Goal: Task Accomplishment & Management: Manage account settings

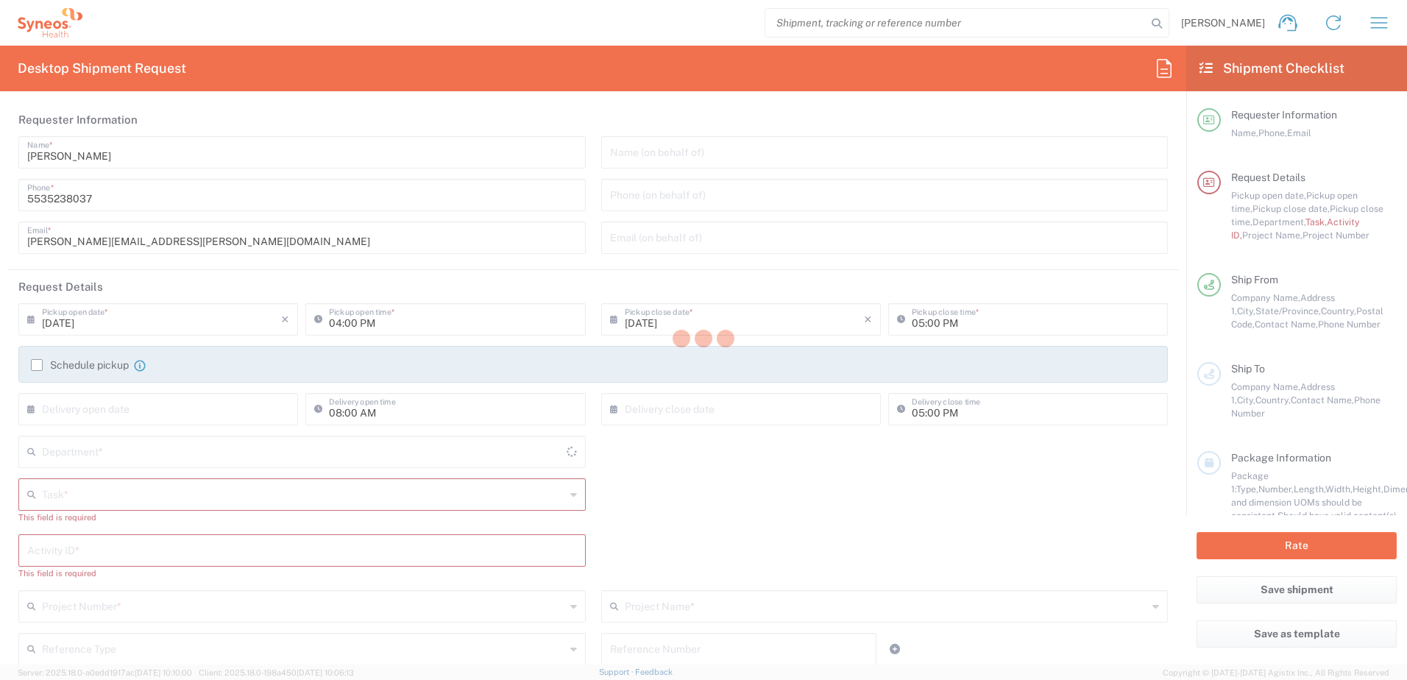
type input "Mexico State"
type input "Mexico"
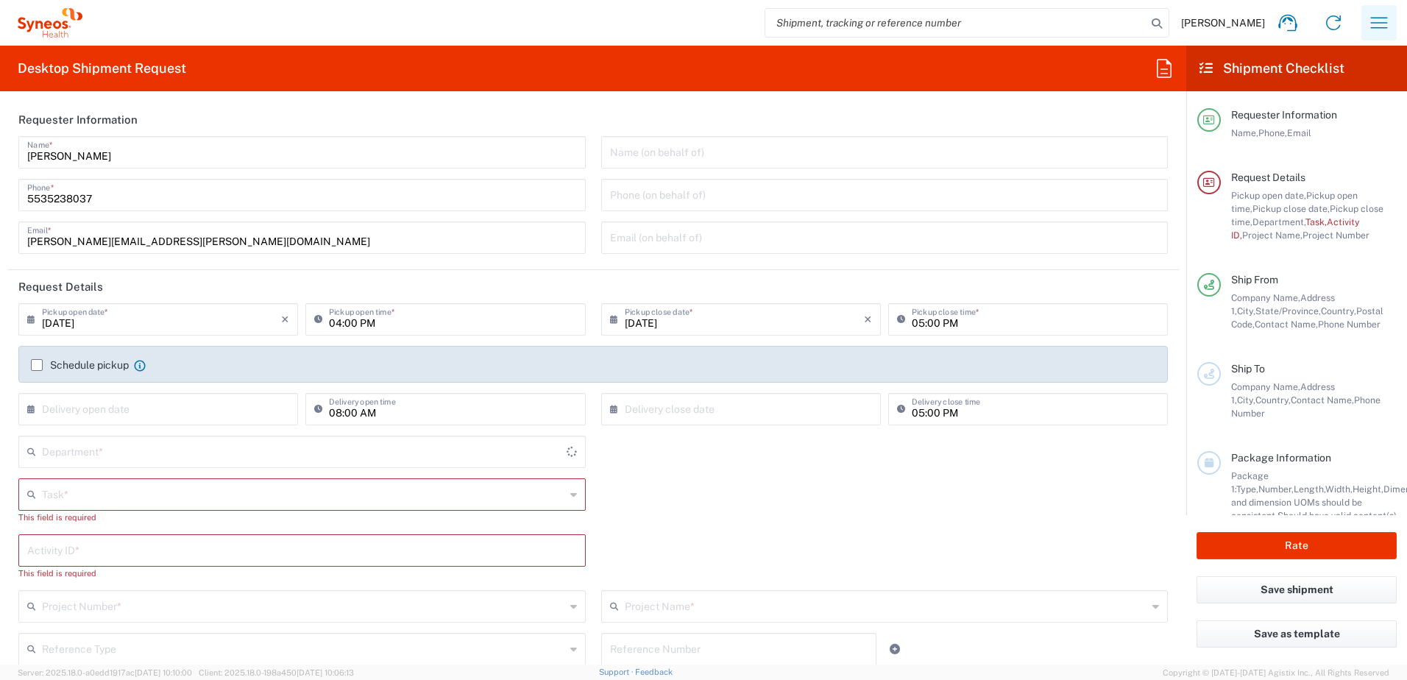
click at [1381, 25] on icon "button" at bounding box center [1380, 23] width 24 height 24
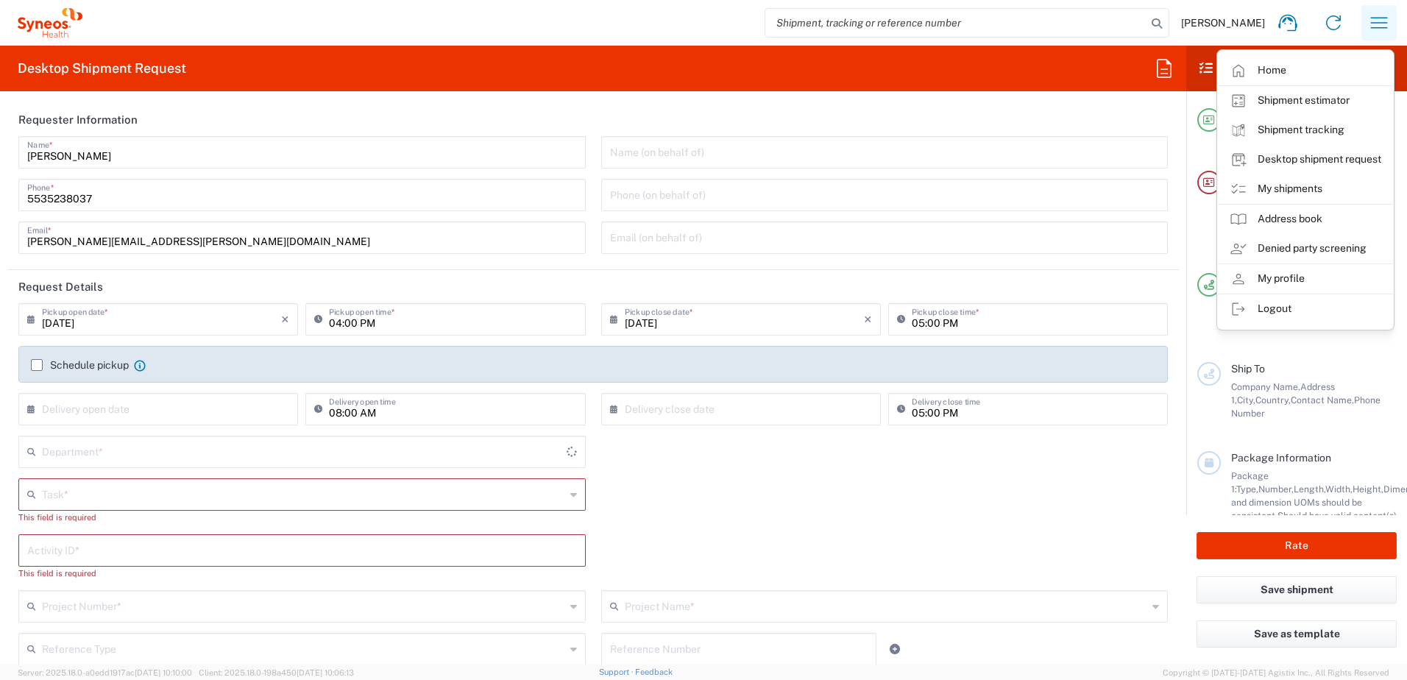
type input "INC Research Clin Svcs Mexico"
type input "4510"
click at [1301, 191] on link "My shipments" at bounding box center [1305, 188] width 175 height 29
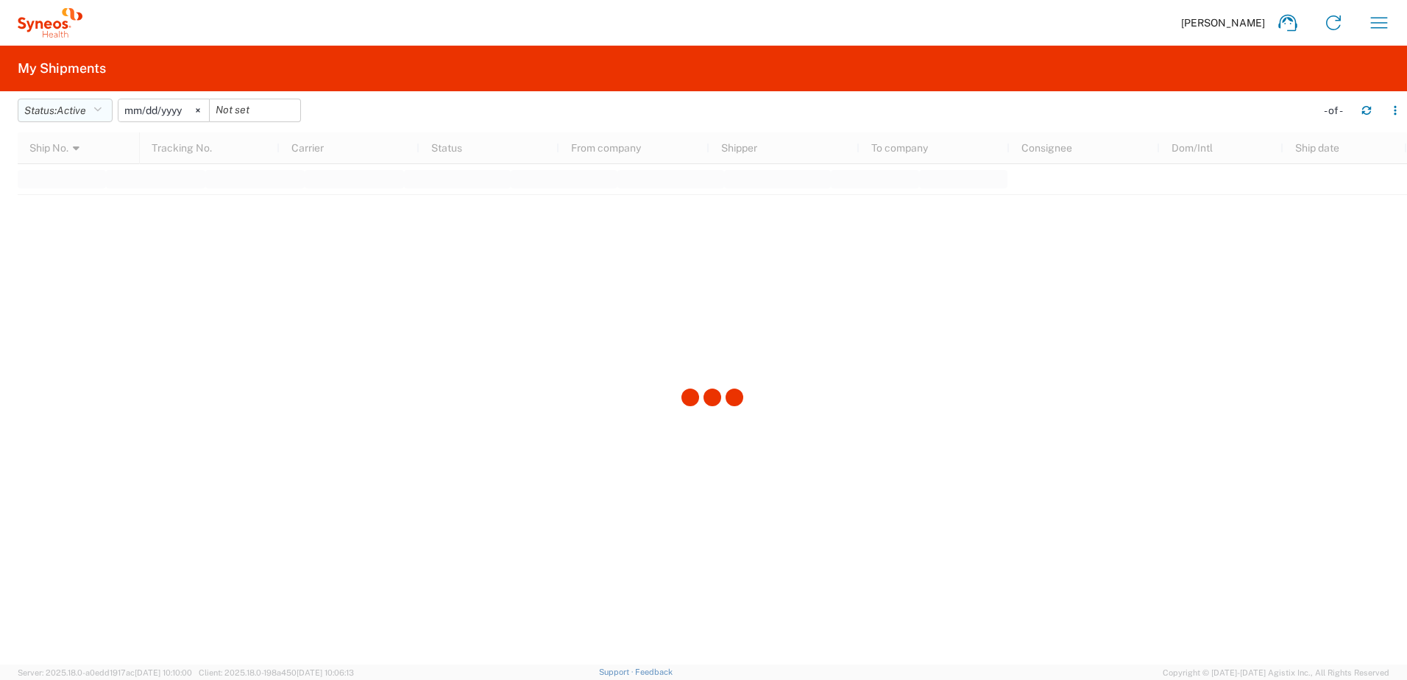
click at [94, 109] on button "Status: Active" at bounding box center [65, 111] width 95 height 24
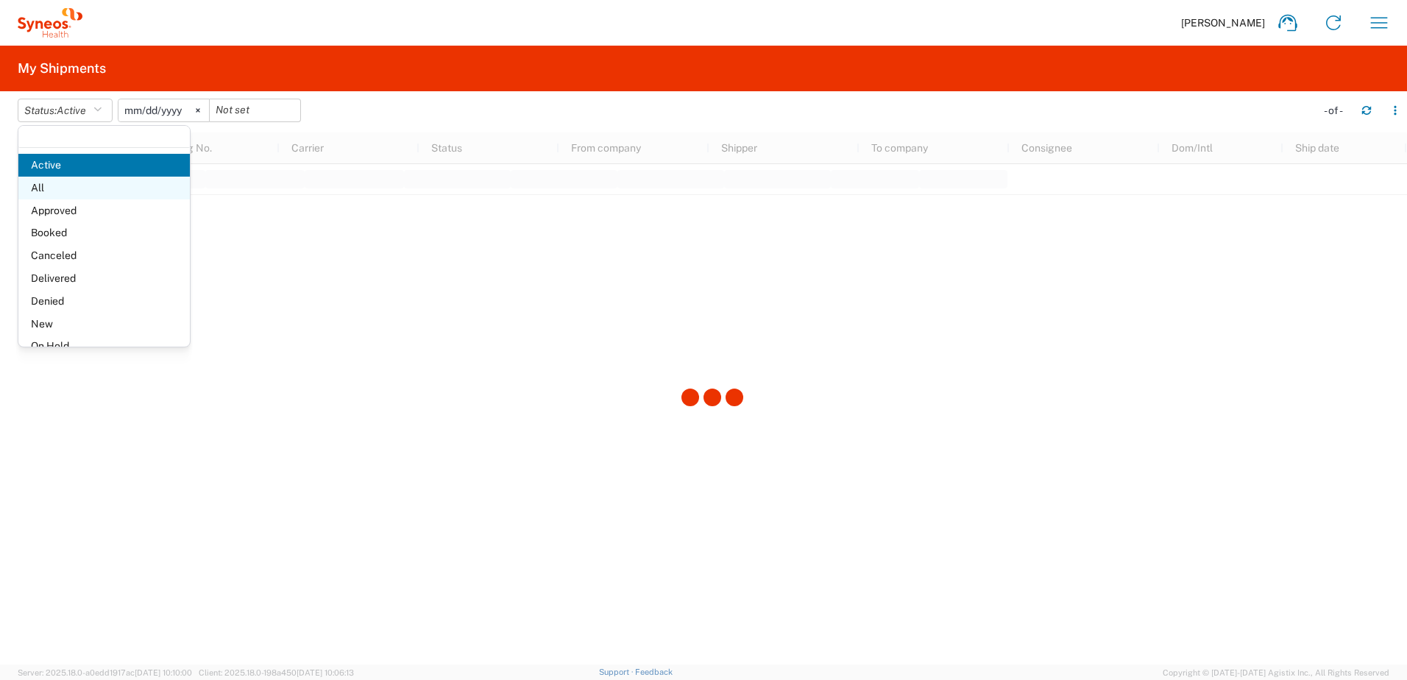
click at [85, 187] on span "All" at bounding box center [104, 188] width 172 height 23
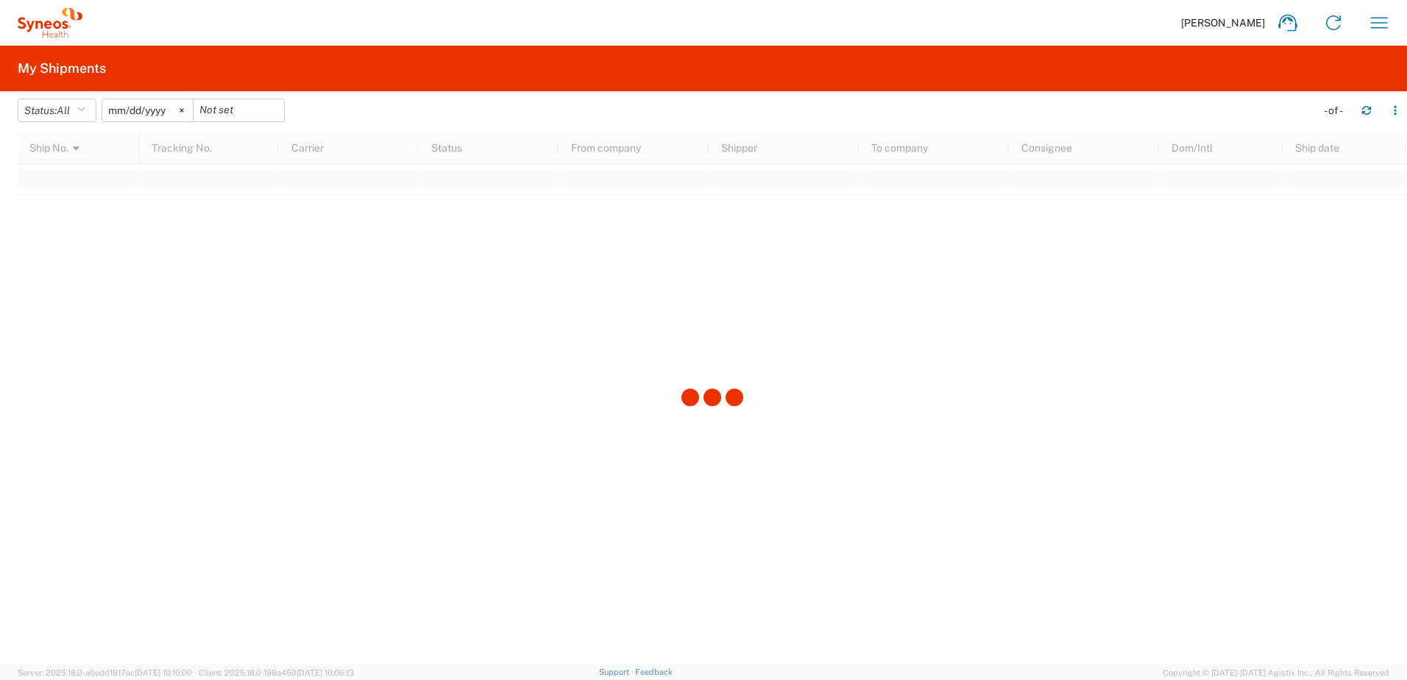
click at [184, 108] on icon at bounding box center [182, 110] width 4 height 4
click at [70, 112] on span "All" at bounding box center [63, 111] width 13 height 12
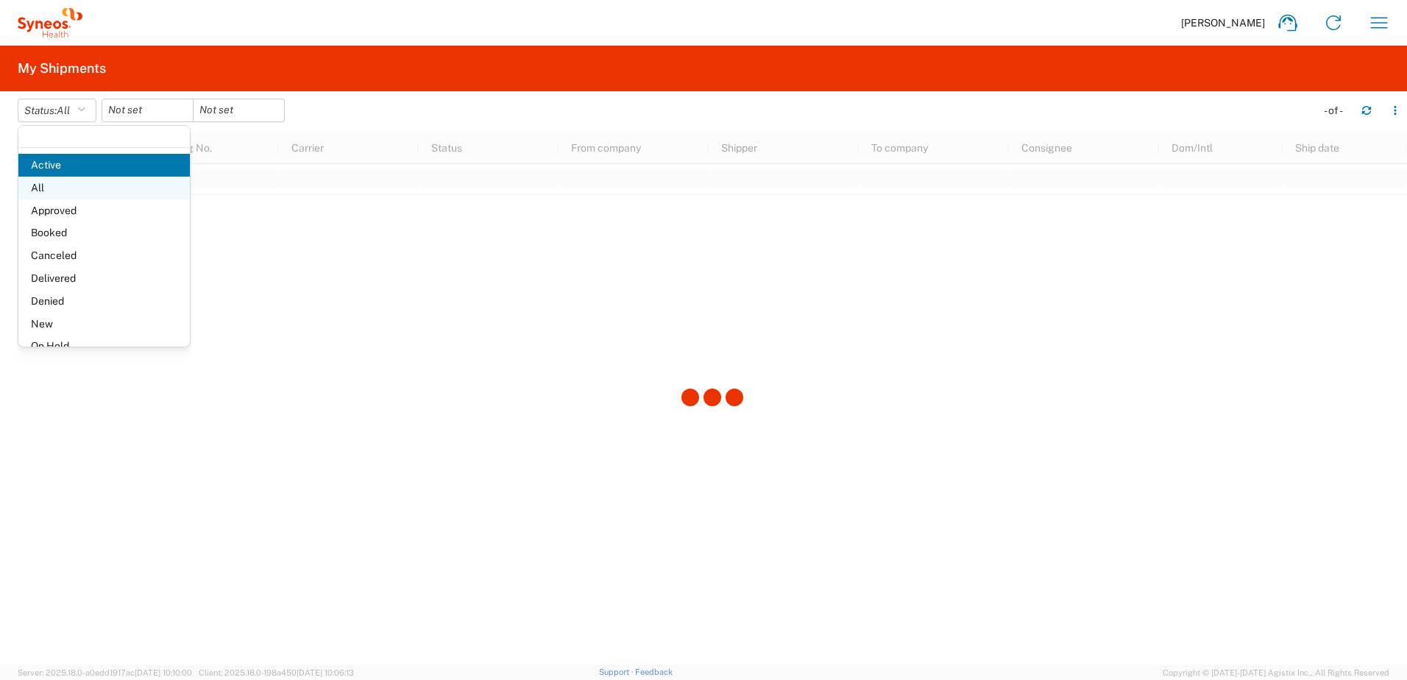
click at [77, 194] on span "All" at bounding box center [104, 188] width 172 height 23
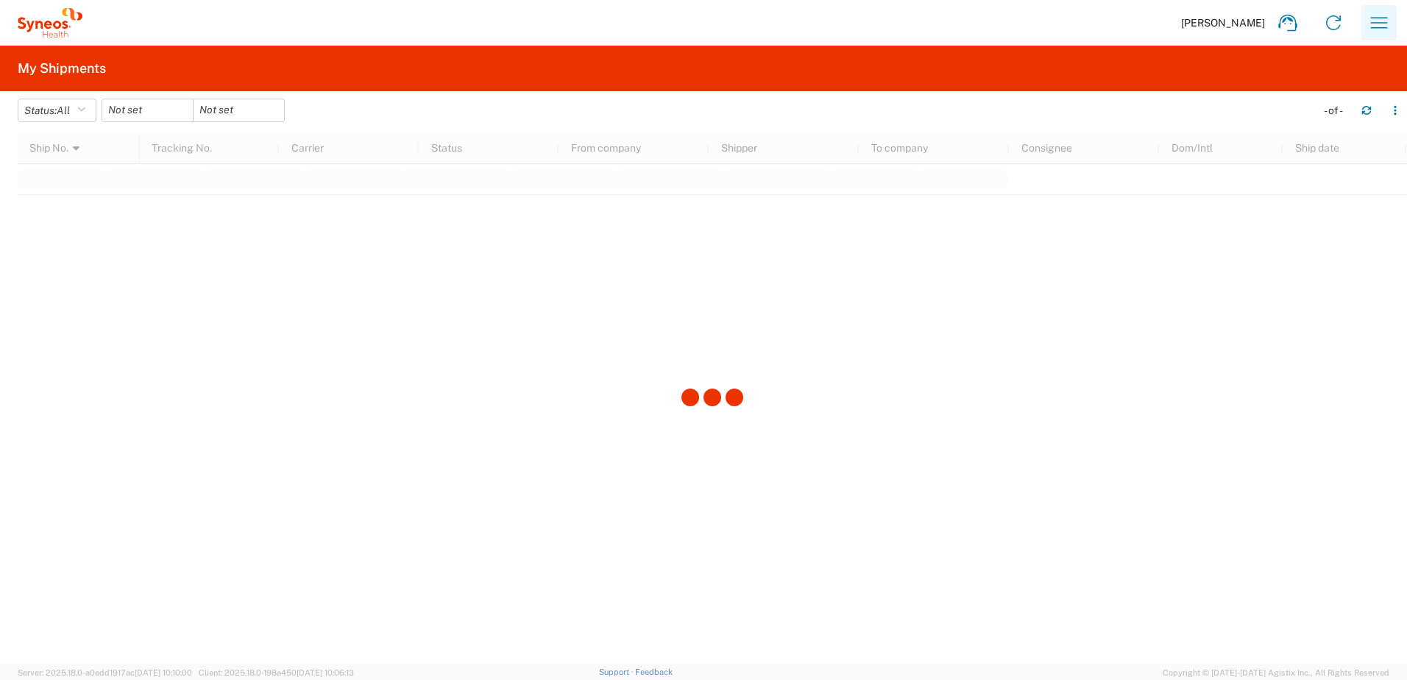
click at [1382, 20] on icon "button" at bounding box center [1380, 23] width 24 height 24
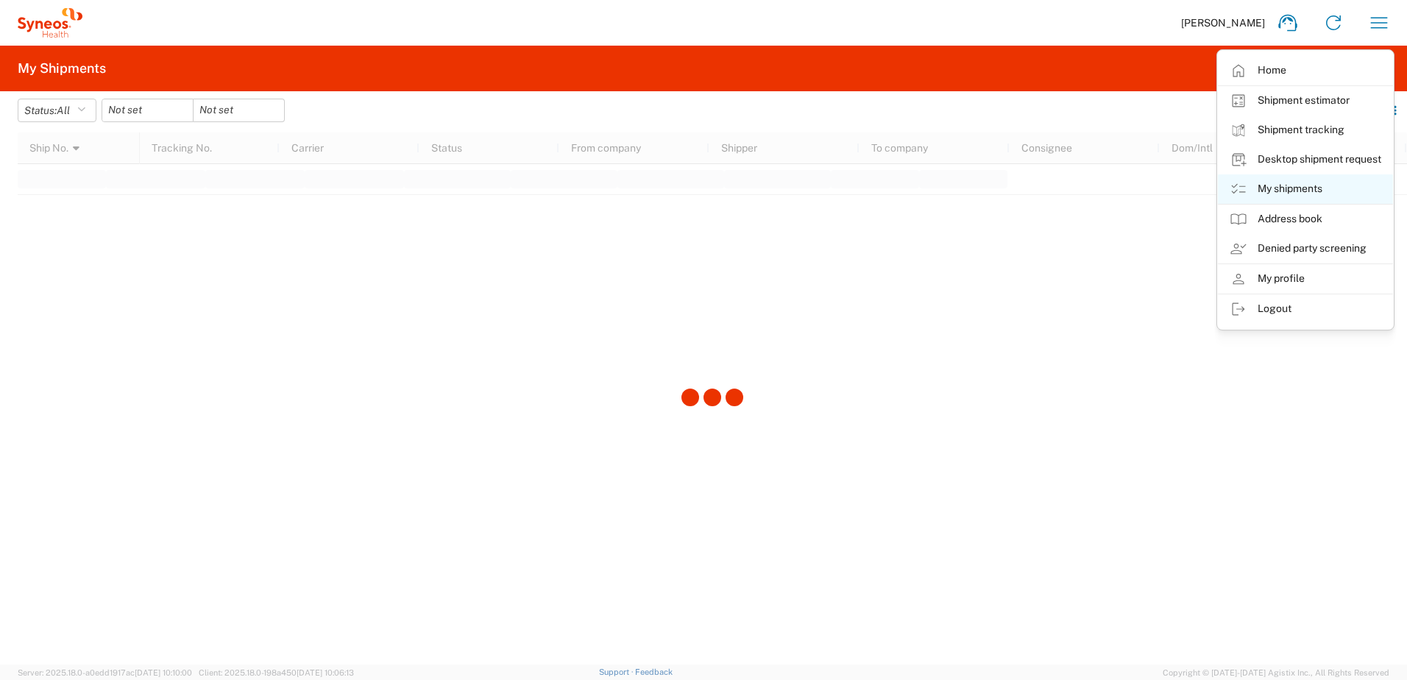
click at [1329, 189] on link "My shipments" at bounding box center [1305, 188] width 175 height 29
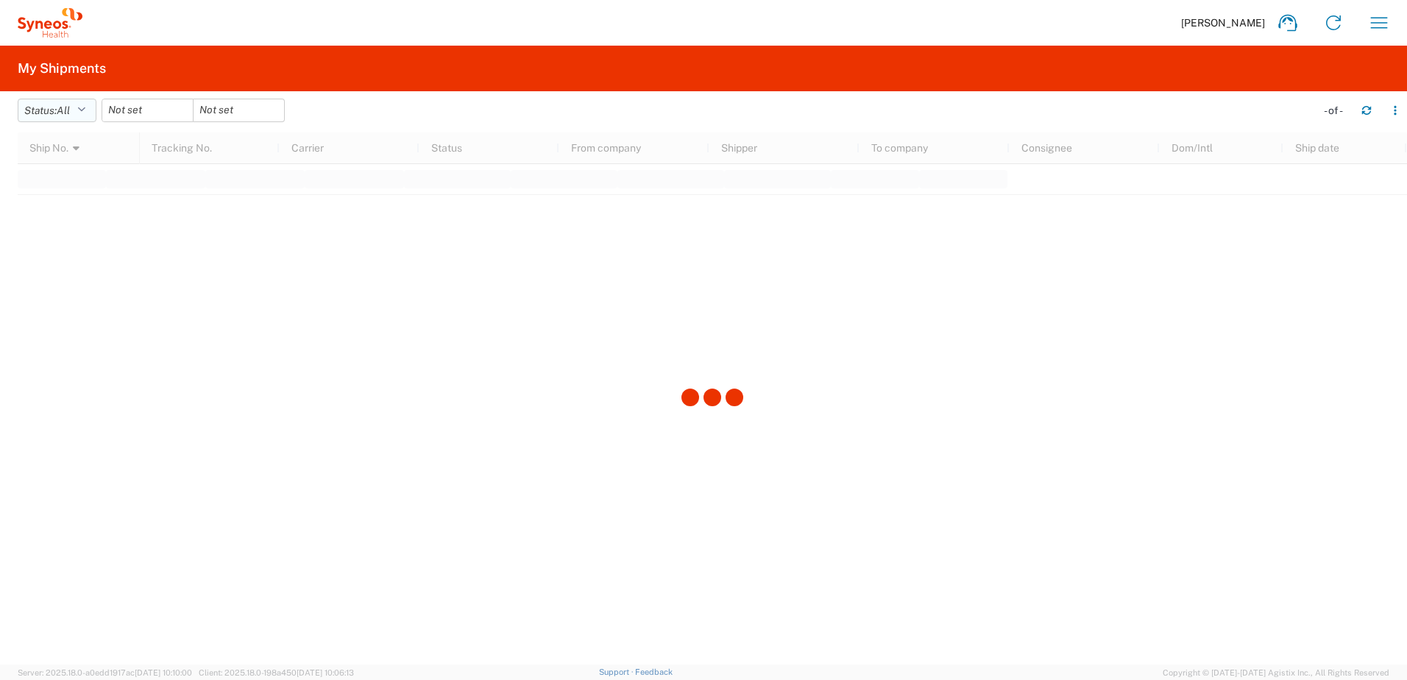
click at [95, 107] on button "Status: All" at bounding box center [57, 111] width 79 height 24
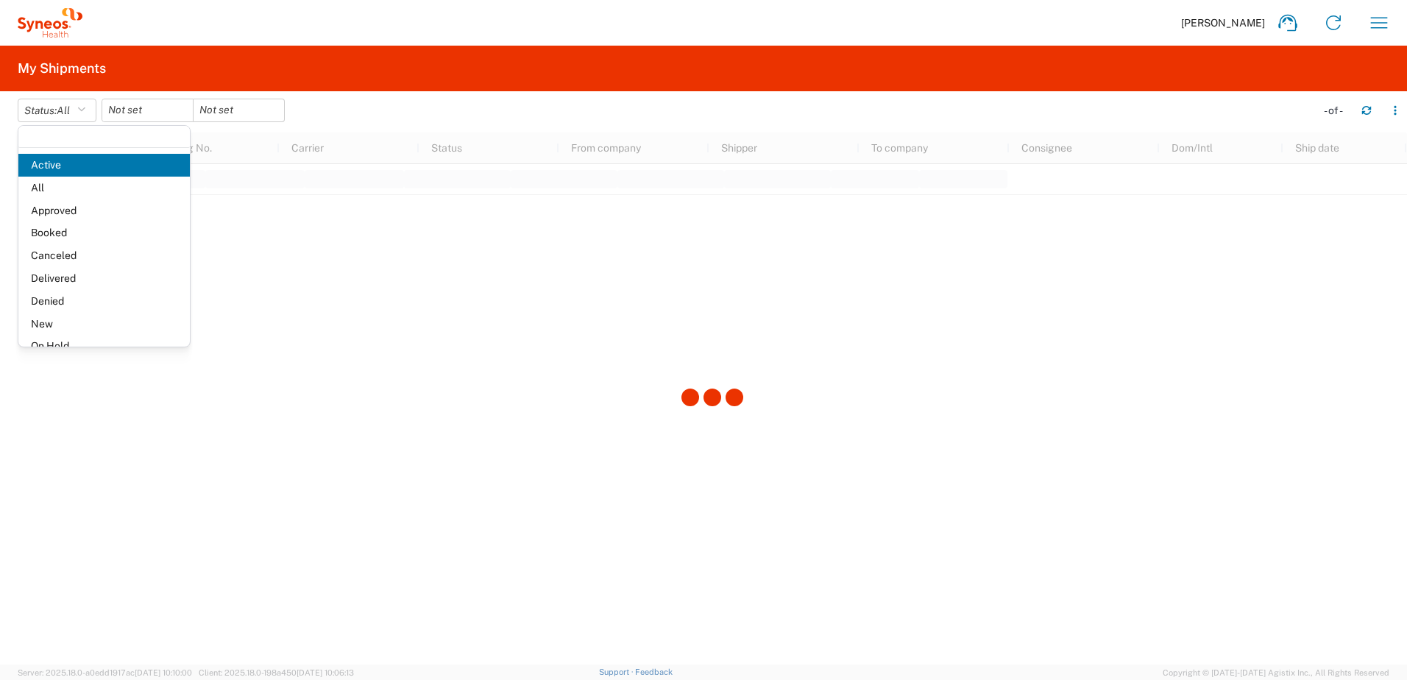
click at [357, 235] on div at bounding box center [713, 399] width 1390 height 532
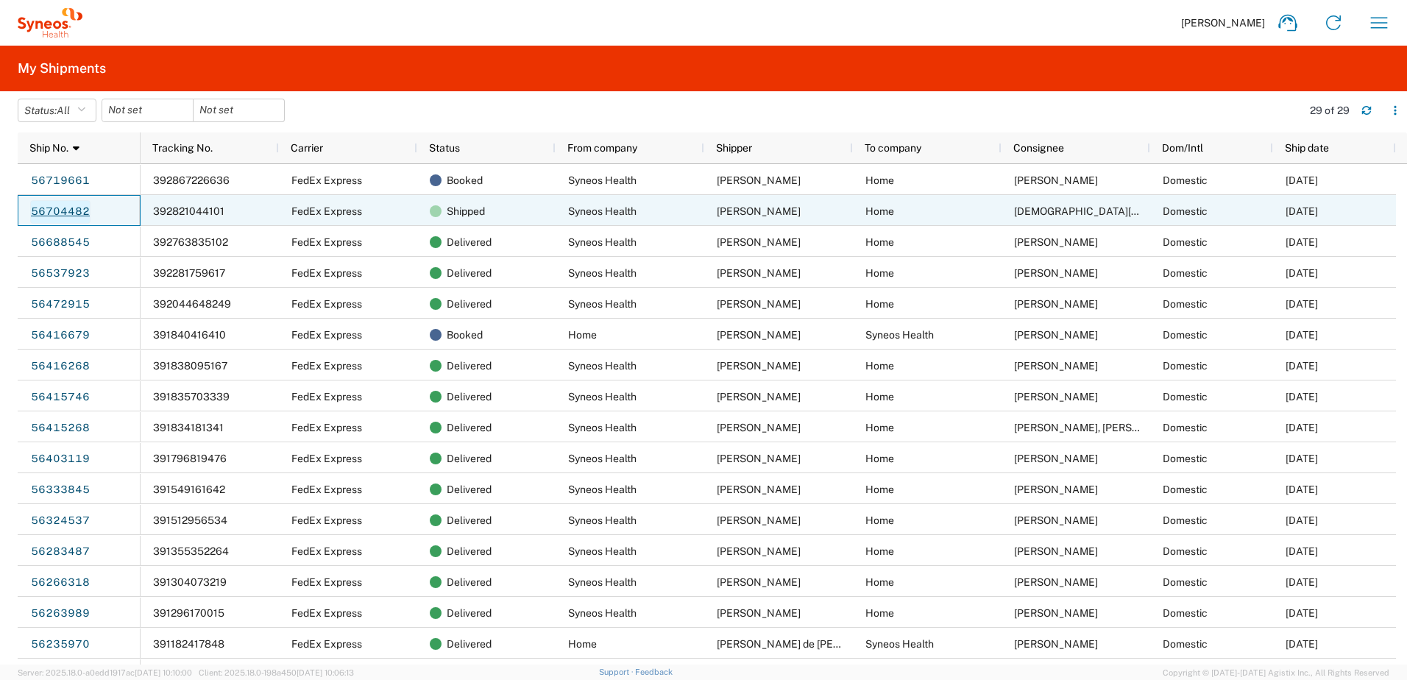
click at [74, 211] on link "56704482" at bounding box center [60, 212] width 60 height 24
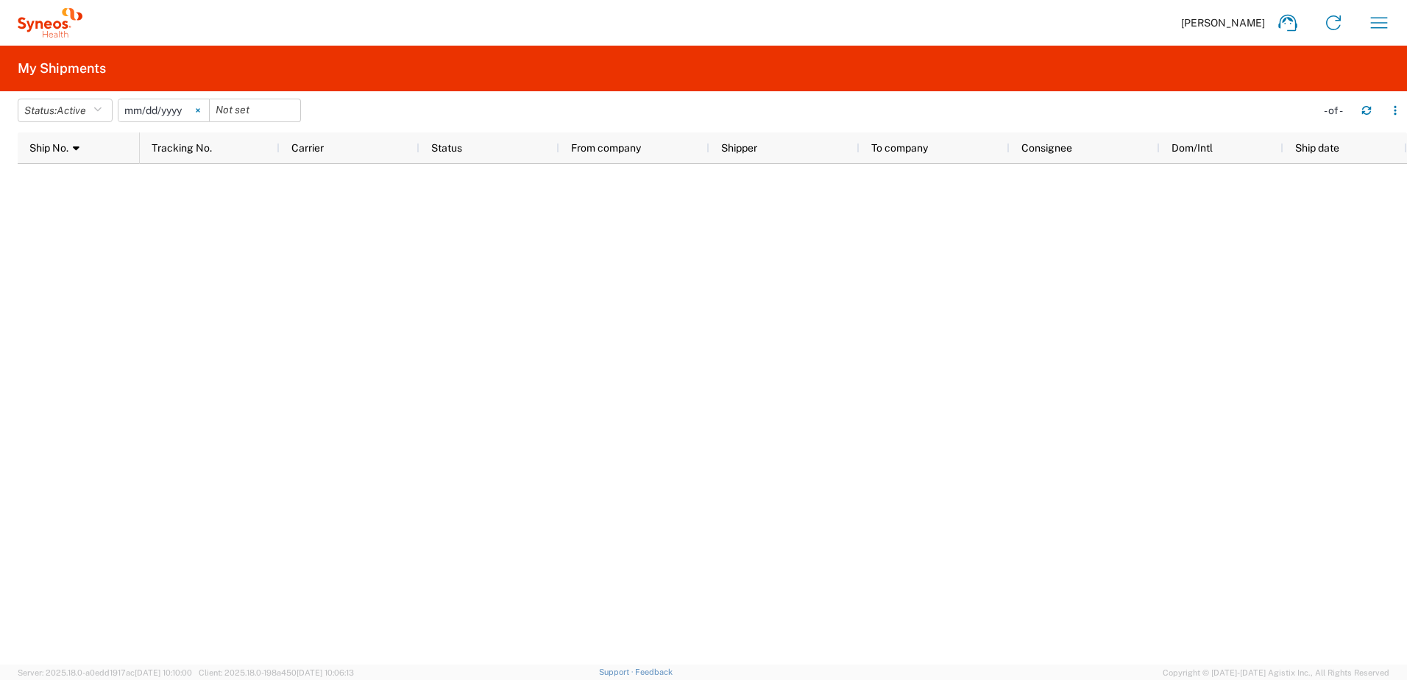
click at [200, 108] on icon at bounding box center [198, 110] width 4 height 4
click at [101, 109] on icon "button" at bounding box center [97, 110] width 8 height 10
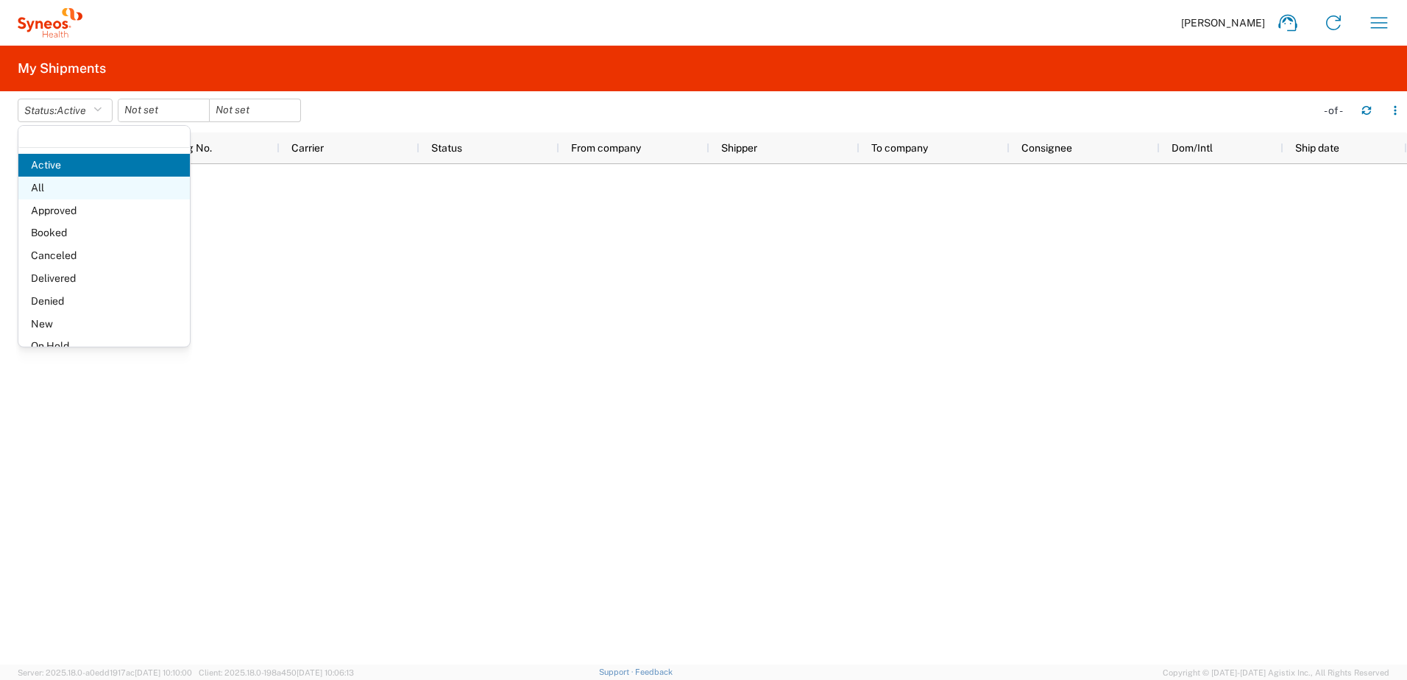
click at [92, 184] on span "All" at bounding box center [104, 188] width 172 height 23
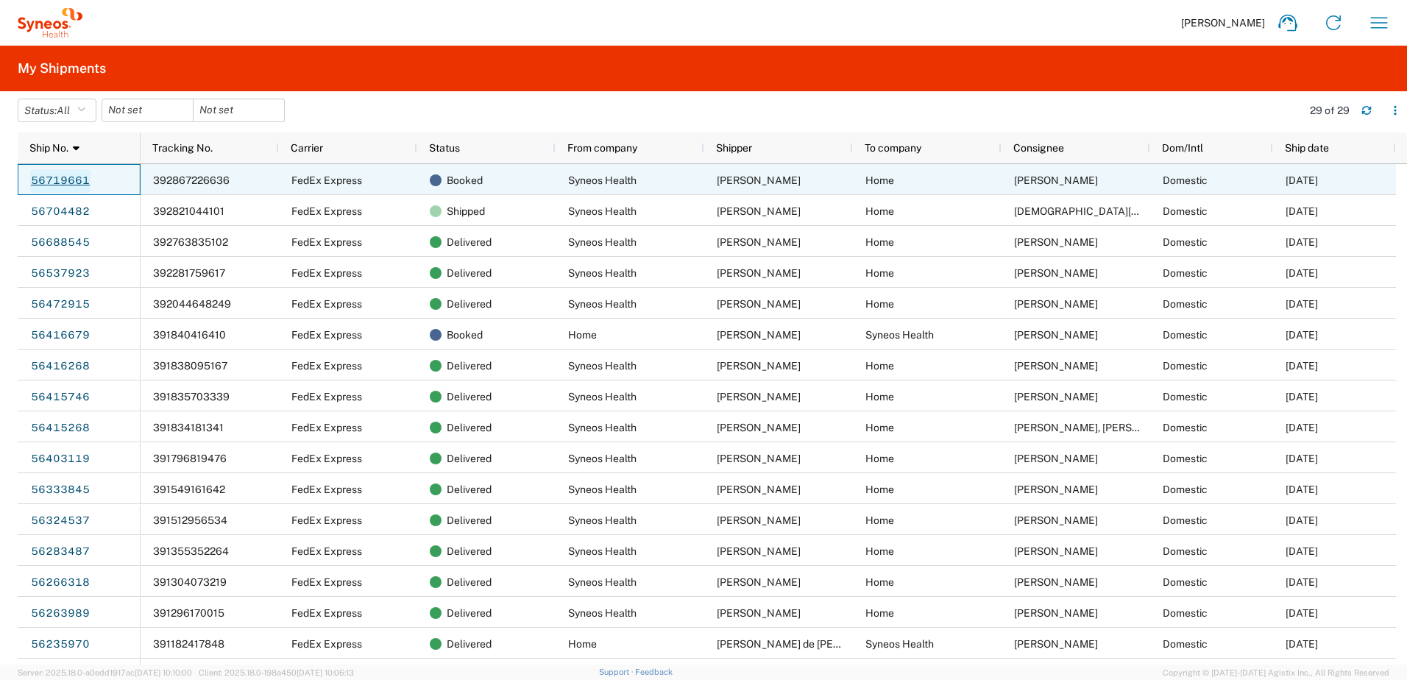
click at [82, 182] on link "56719661" at bounding box center [60, 181] width 60 height 24
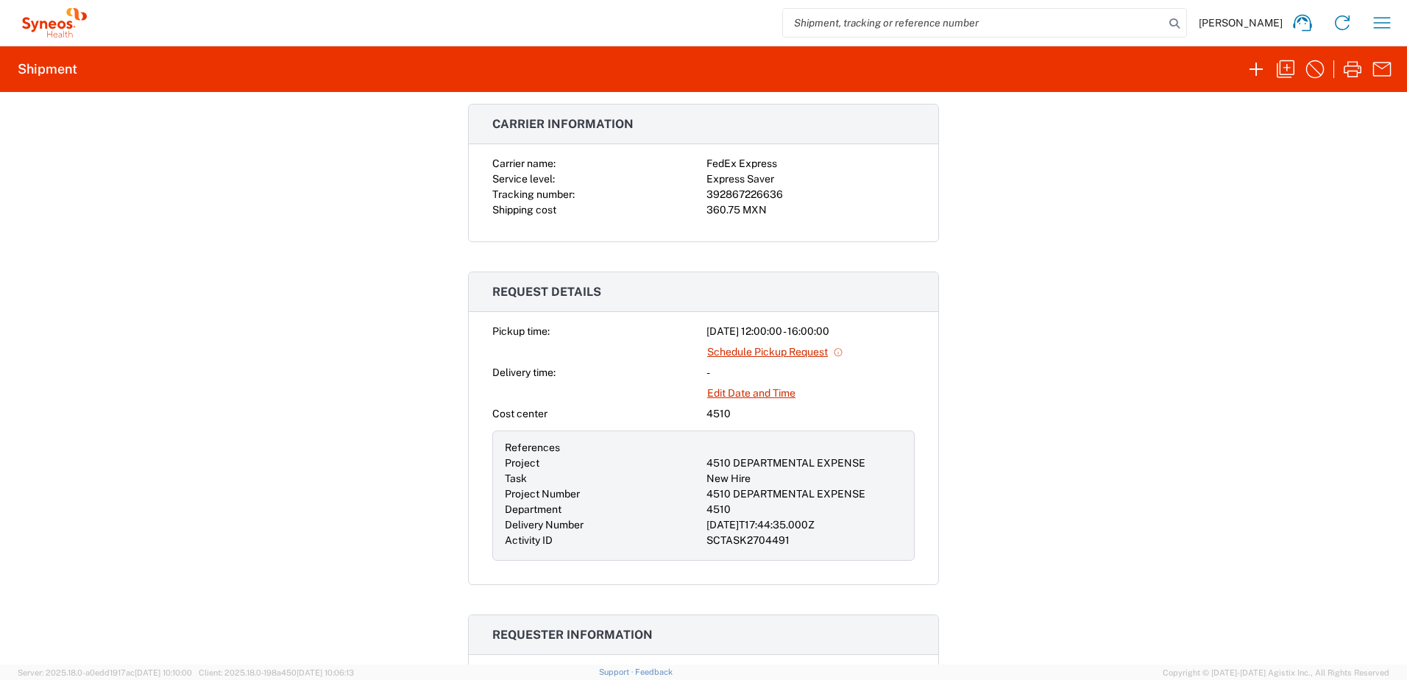
scroll to position [210, 0]
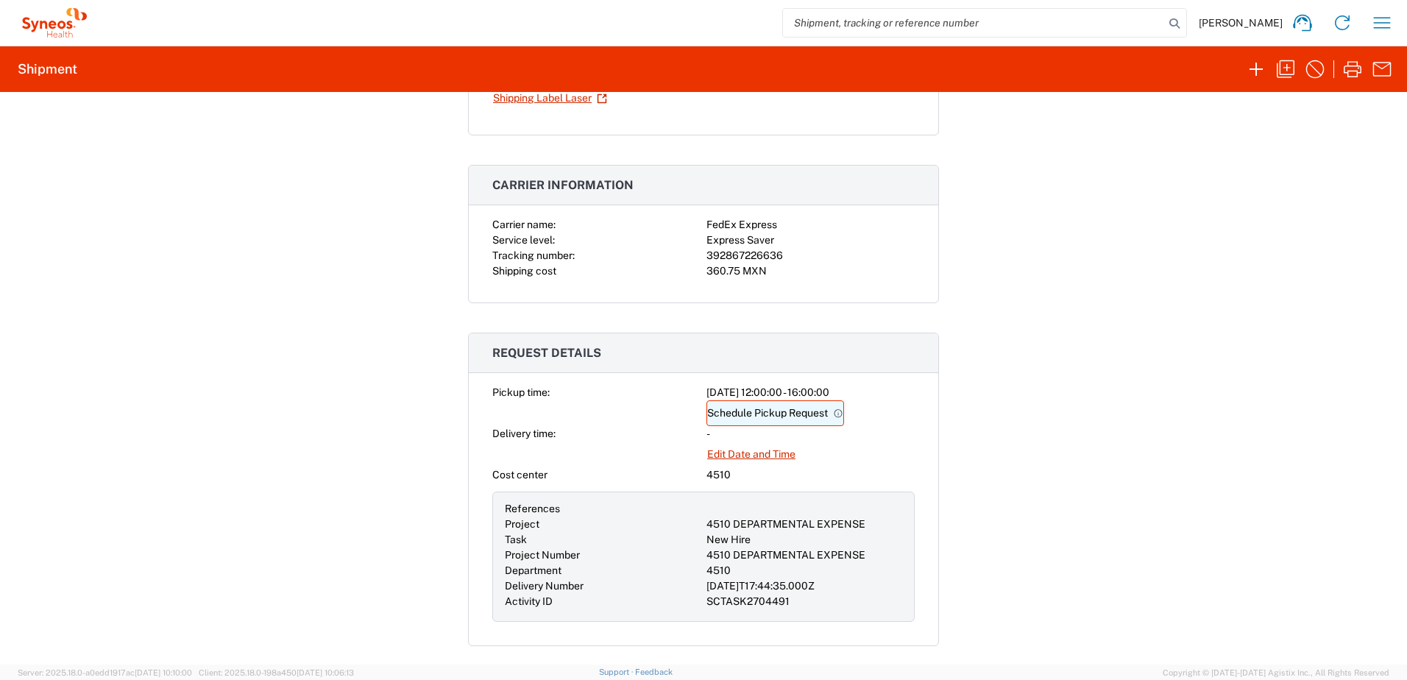
click at [788, 409] on link "Schedule Pickup Request" at bounding box center [776, 413] width 138 height 26
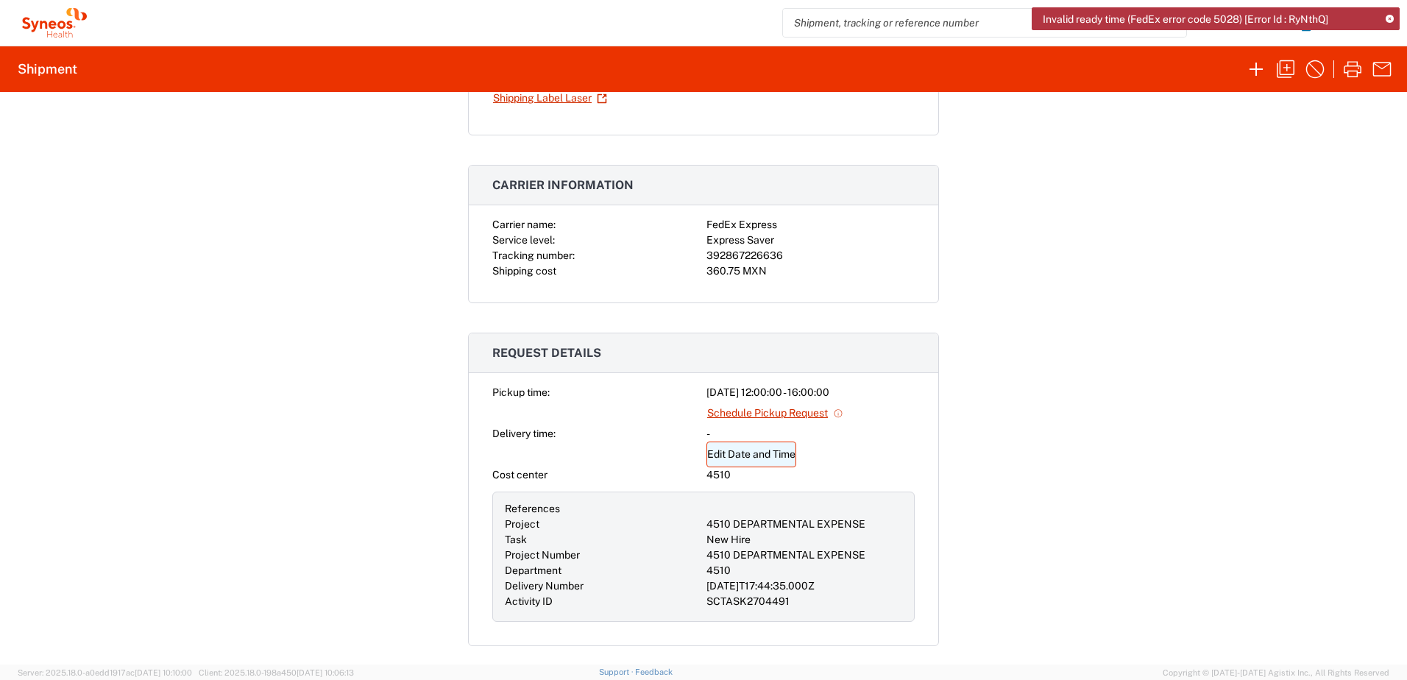
click at [746, 457] on link "Edit Date and Time" at bounding box center [752, 455] width 90 height 26
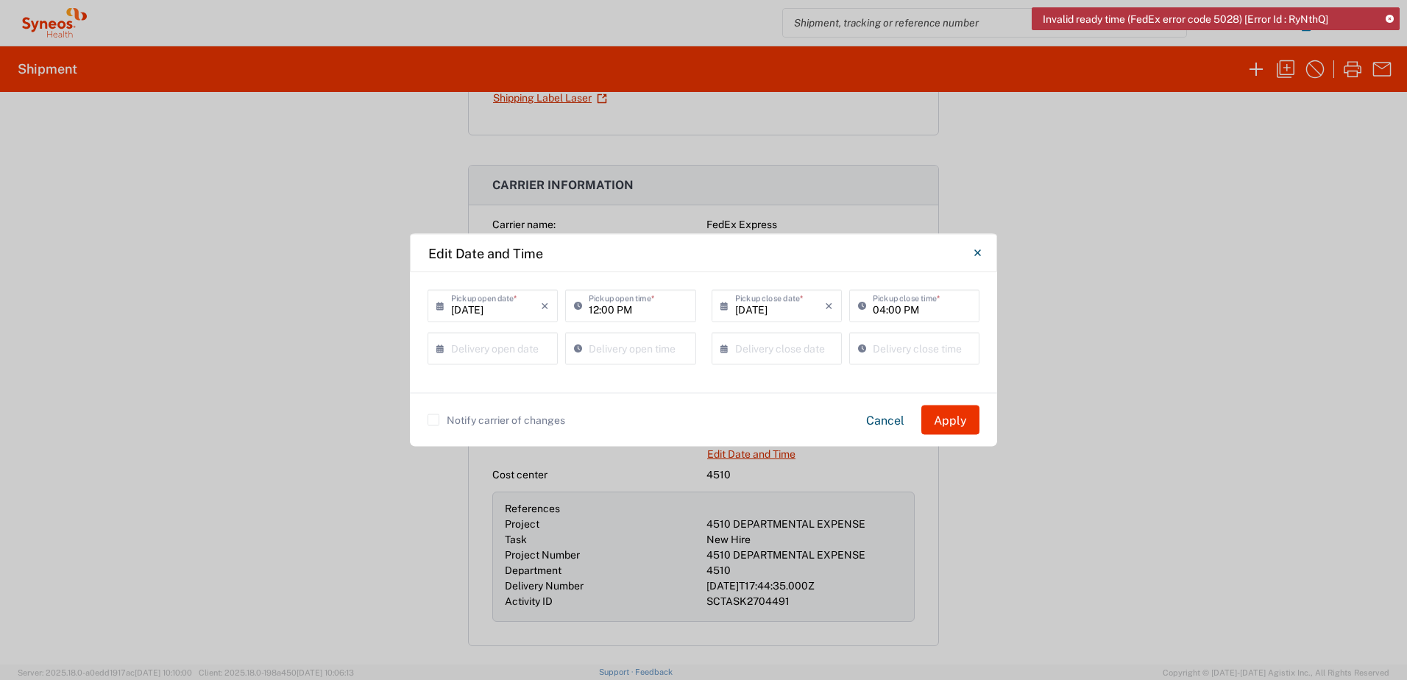
click at [442, 305] on icon at bounding box center [444, 306] width 15 height 24
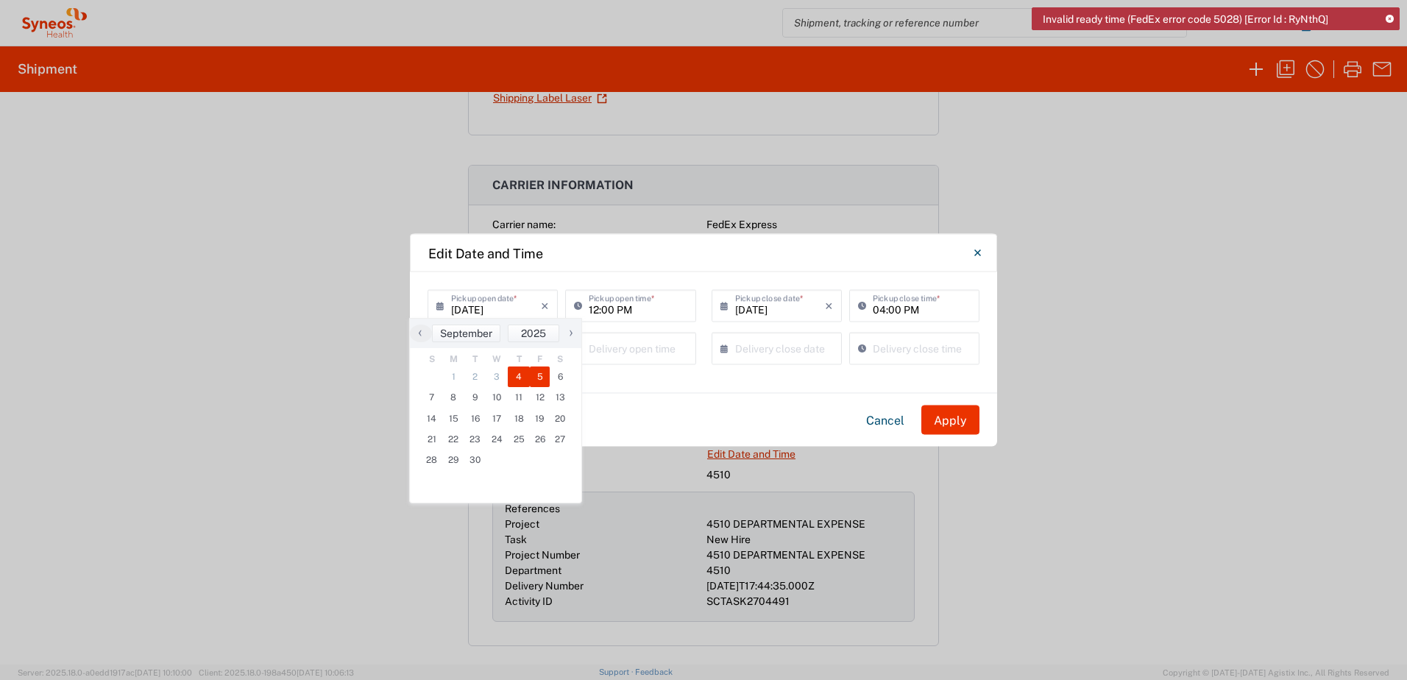
click at [539, 378] on span "5" at bounding box center [540, 377] width 21 height 21
type input "09/05/2025"
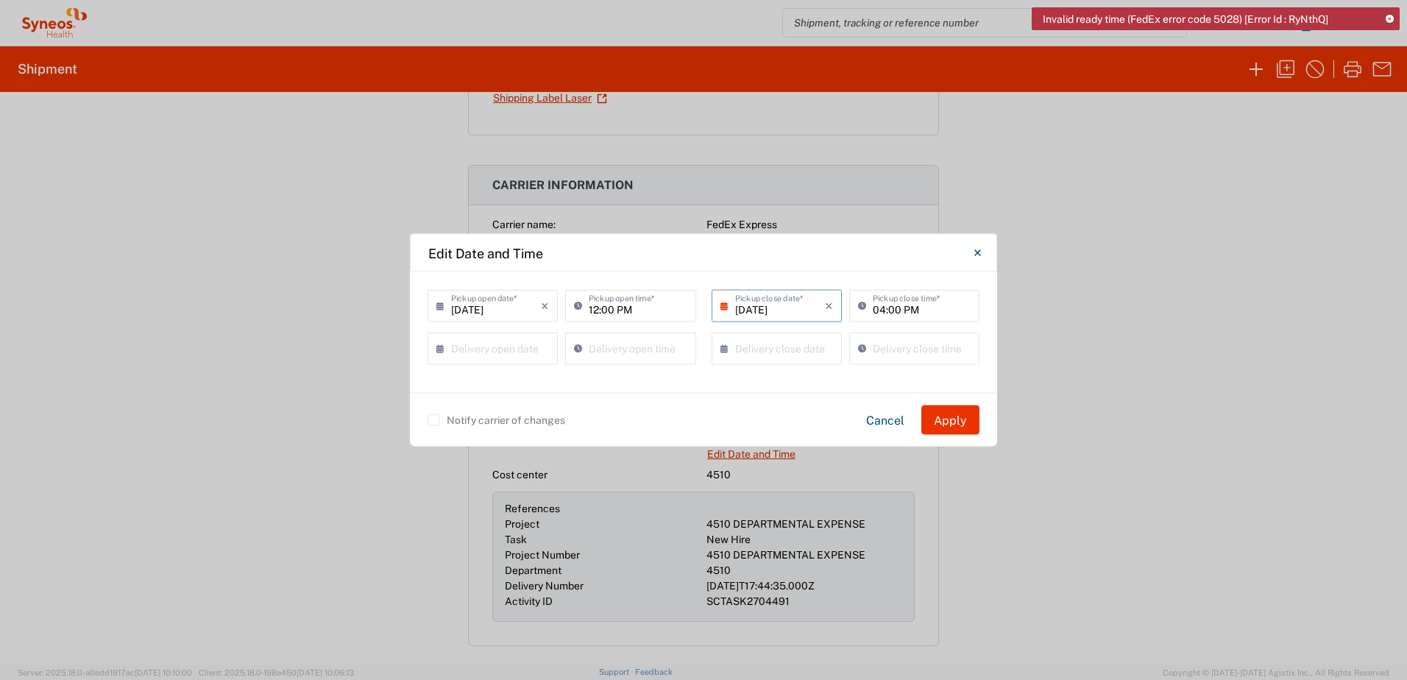
click at [651, 311] on input "12:00 PM" at bounding box center [638, 305] width 98 height 26
click at [601, 311] on input "12:00 PM" at bounding box center [638, 305] width 98 height 26
click at [593, 309] on input "12:00 PM" at bounding box center [638, 305] width 98 height 26
click at [625, 310] on input "10:00 PM" at bounding box center [638, 305] width 98 height 26
click at [581, 306] on icon at bounding box center [581, 306] width 15 height 24
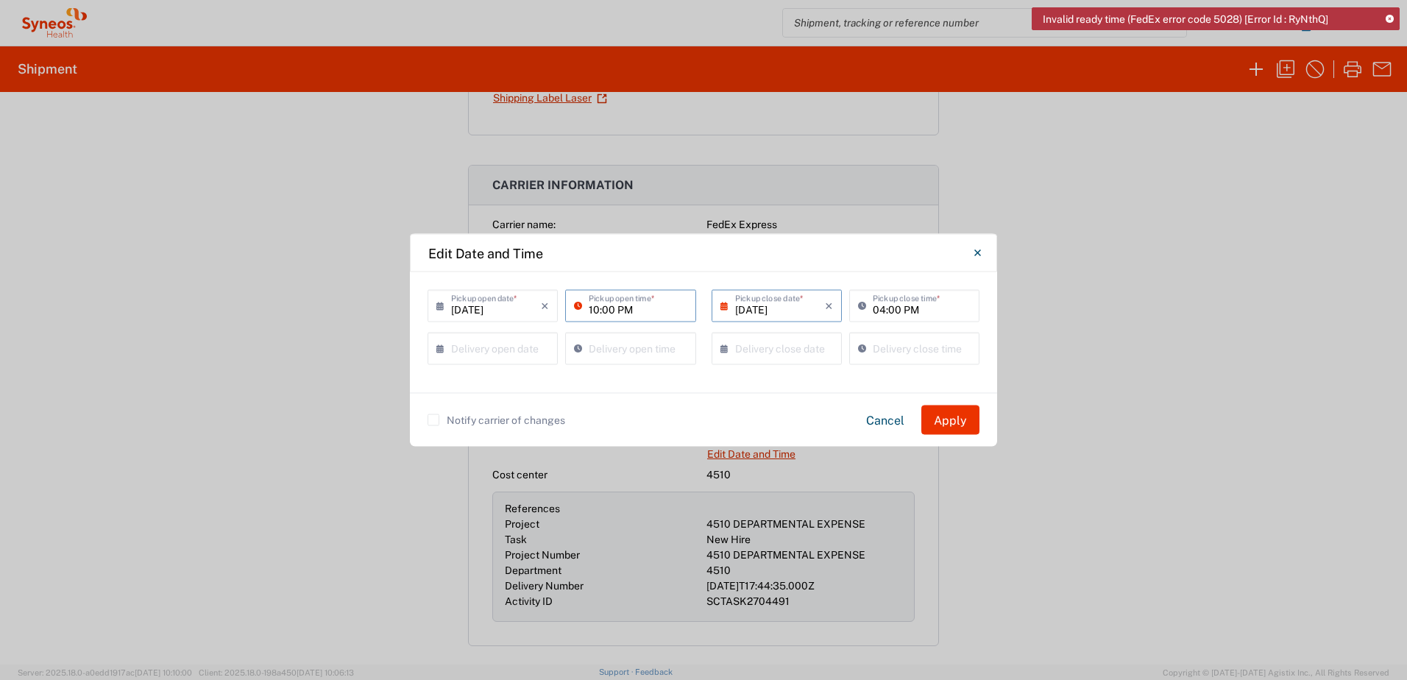
click at [639, 312] on input "10:00 PM" at bounding box center [638, 305] width 98 height 26
click at [643, 311] on input "10:00 PM" at bounding box center [638, 305] width 98 height 26
type input "10:00 AM"
click at [935, 419] on button "Apply" at bounding box center [951, 420] width 58 height 29
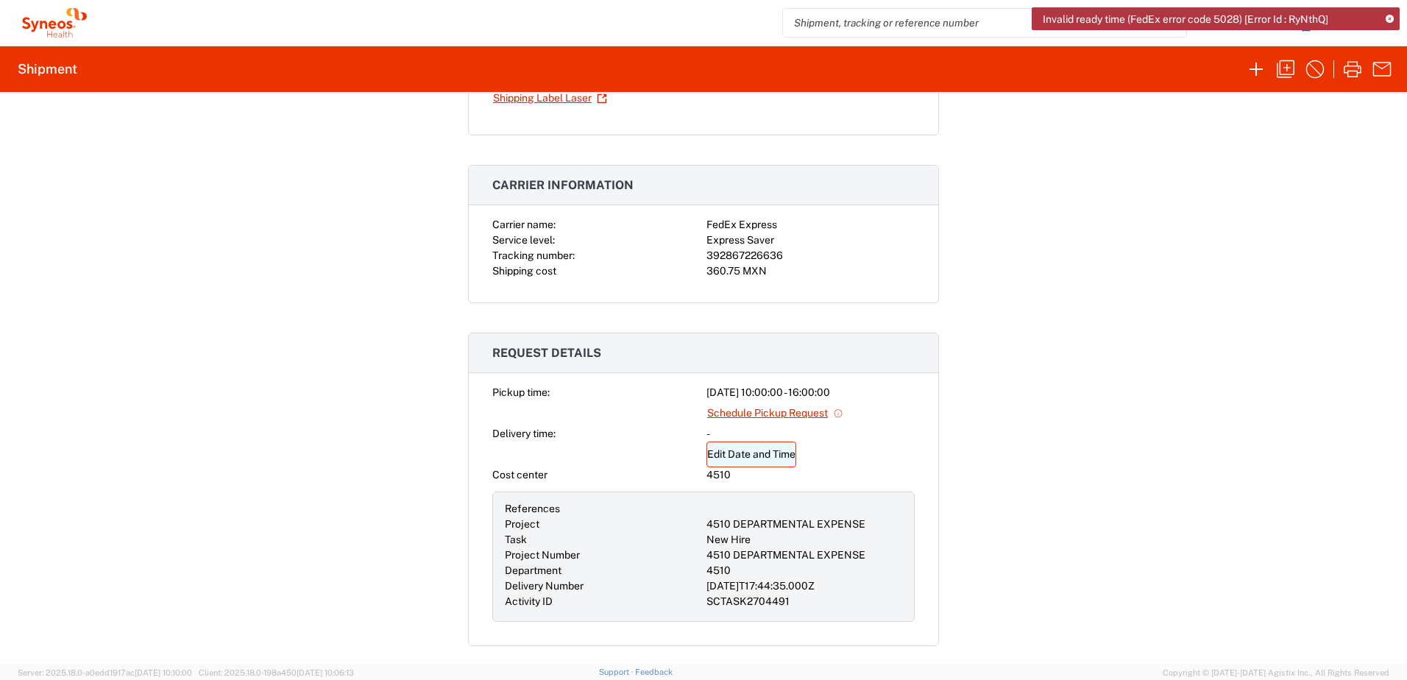
click at [775, 452] on link "Edit Date and Time" at bounding box center [752, 455] width 90 height 26
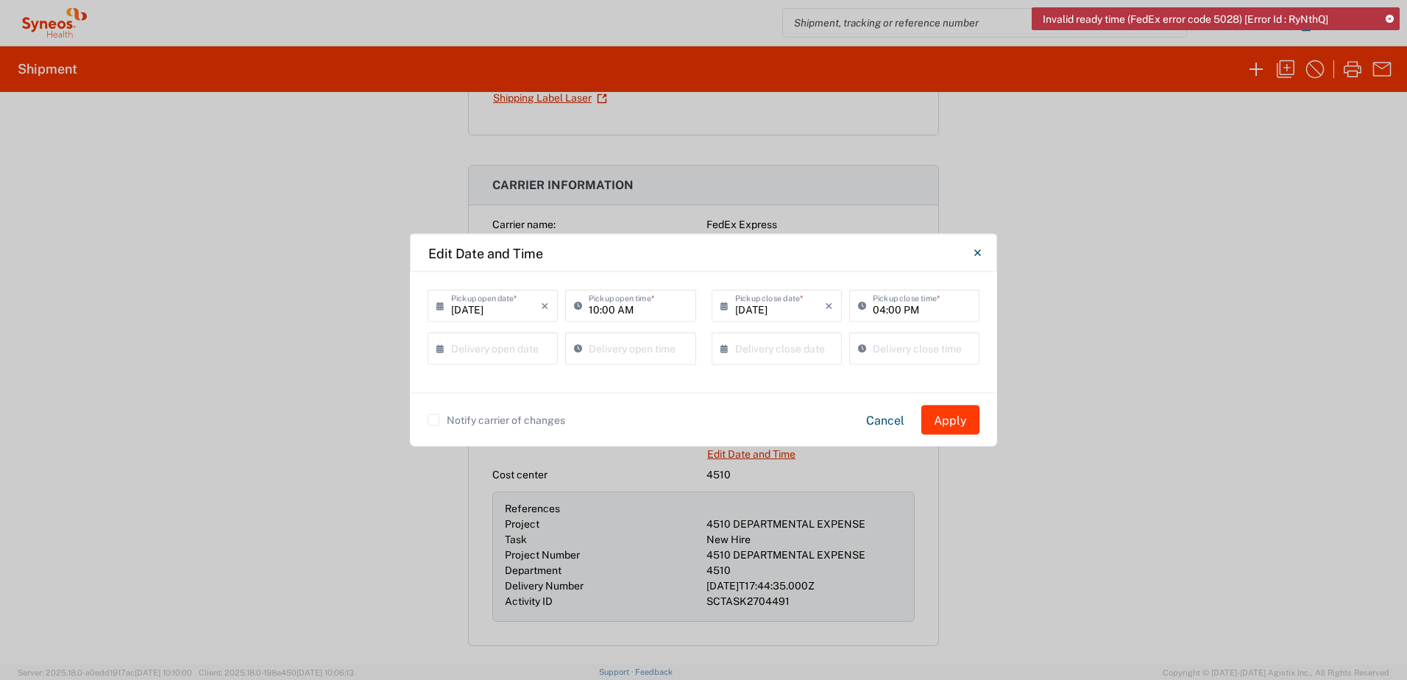
click at [967, 416] on button "Apply" at bounding box center [951, 420] width 58 height 29
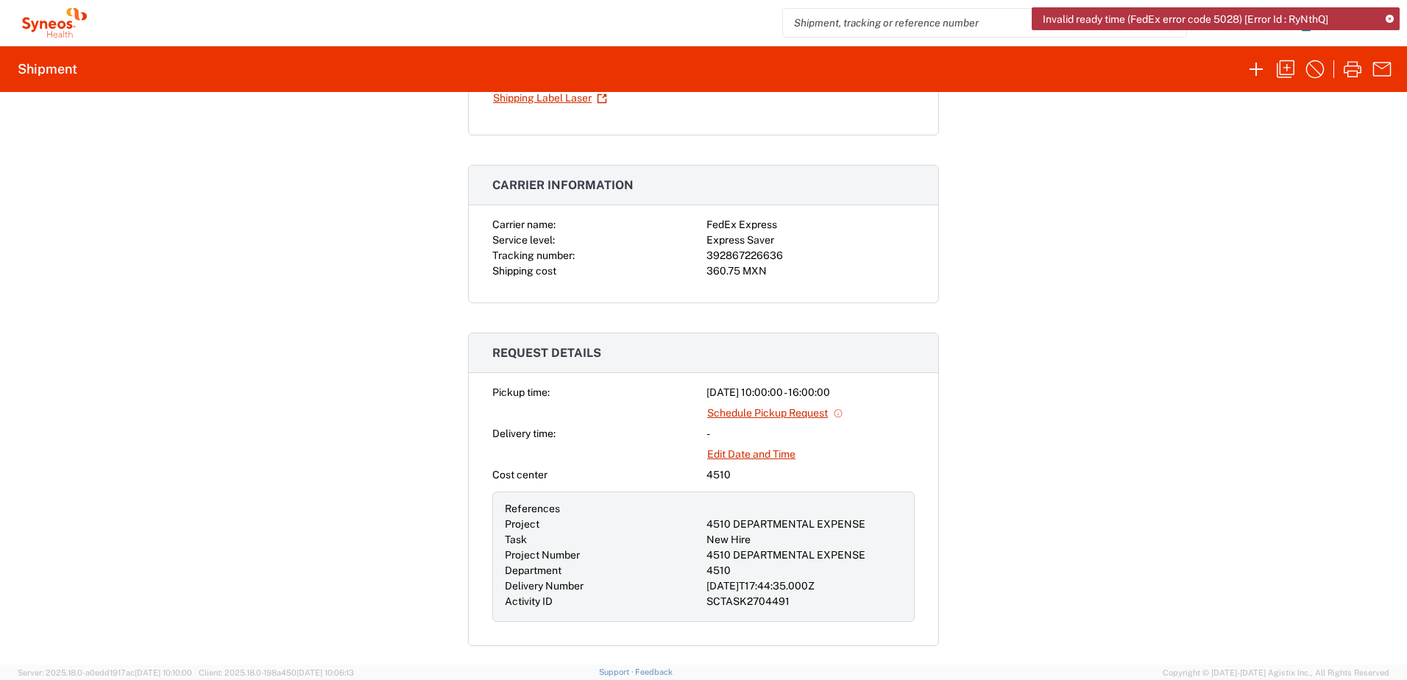
click at [1391, 18] on icon at bounding box center [1390, 19] width 8 height 8
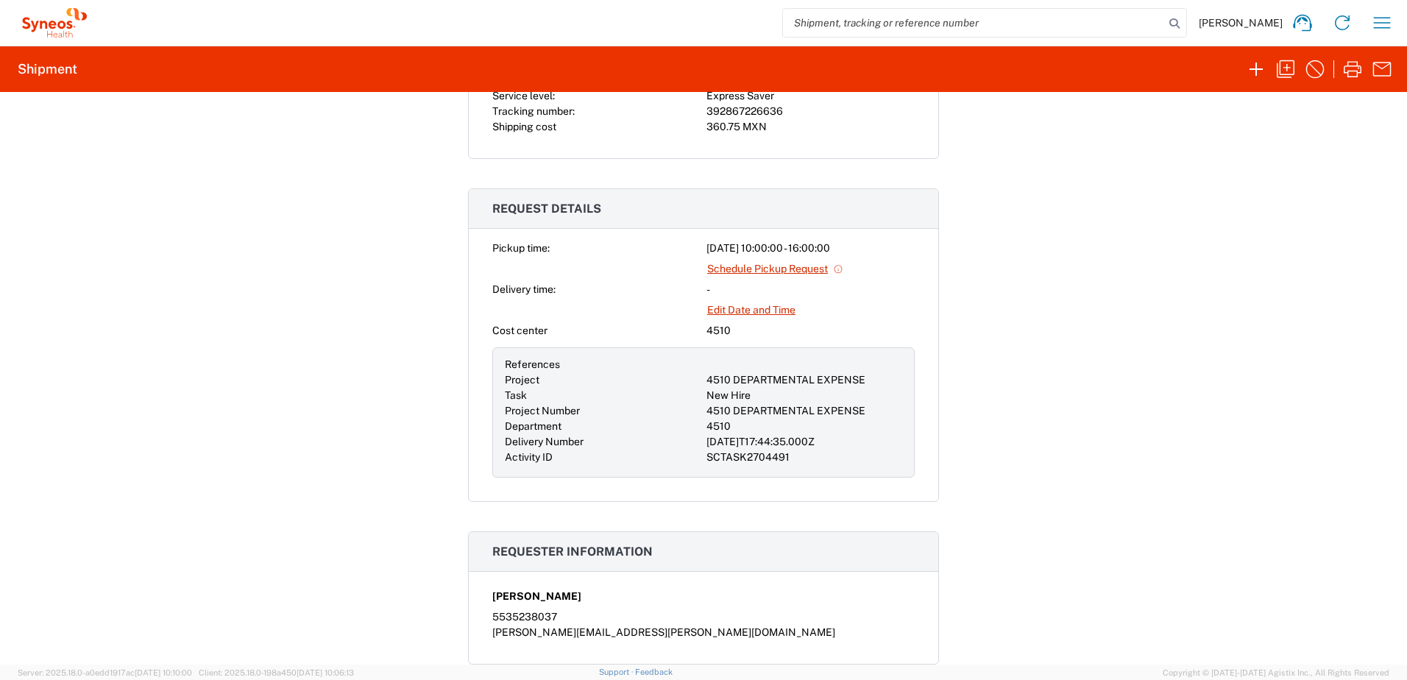
scroll to position [283, 0]
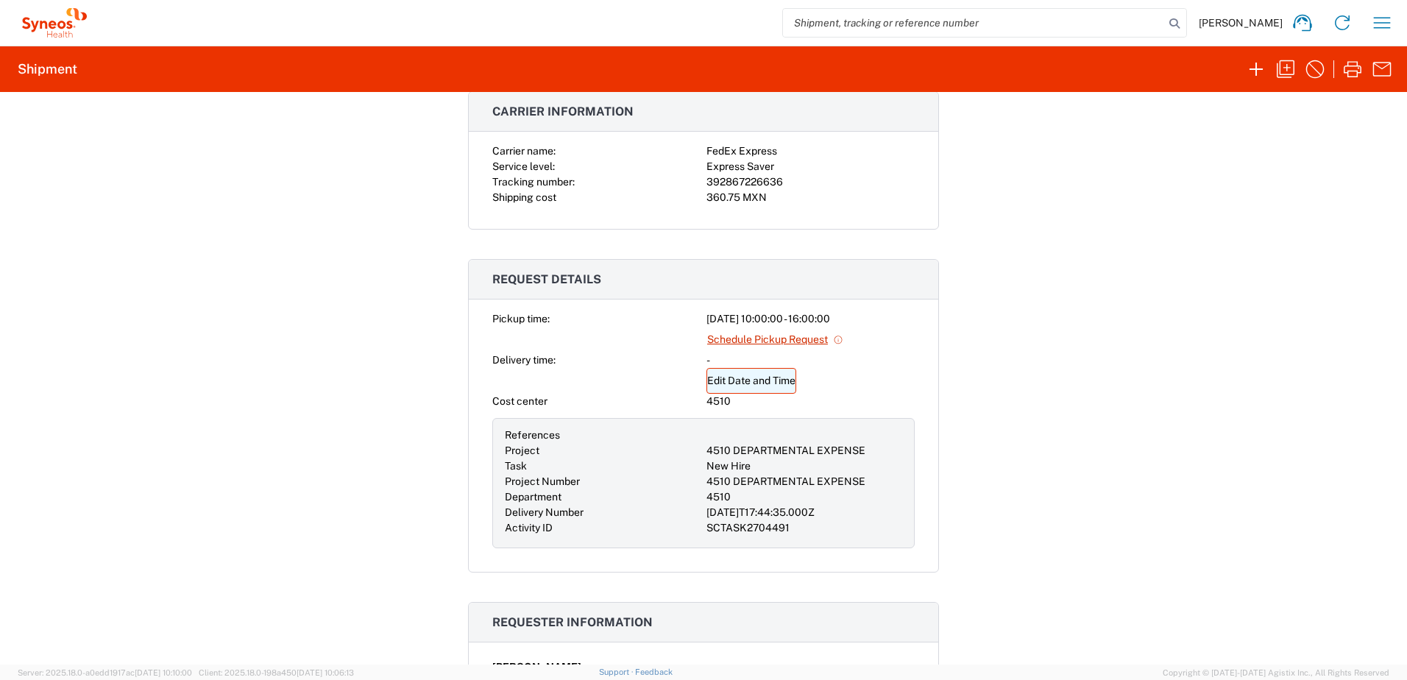
click at [736, 377] on link "Edit Date and Time" at bounding box center [752, 381] width 90 height 26
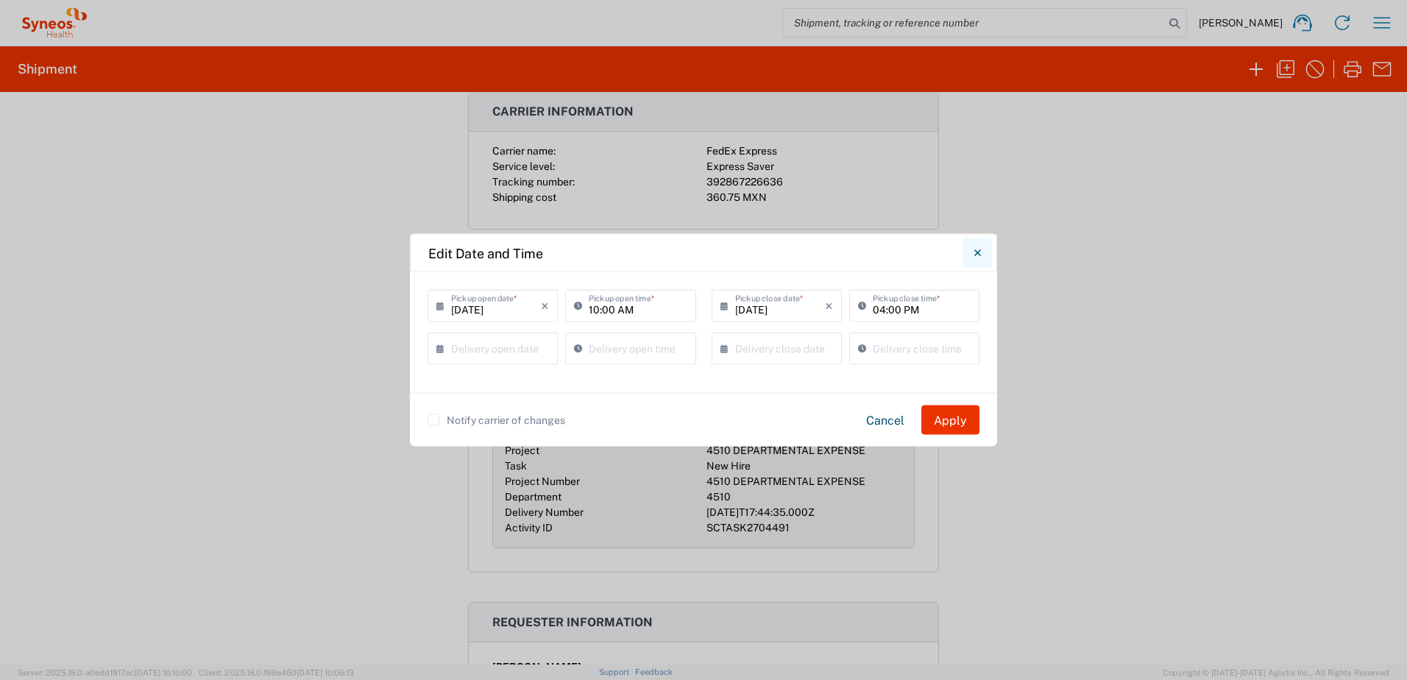
click at [982, 255] on button "Close" at bounding box center [977, 253] width 29 height 29
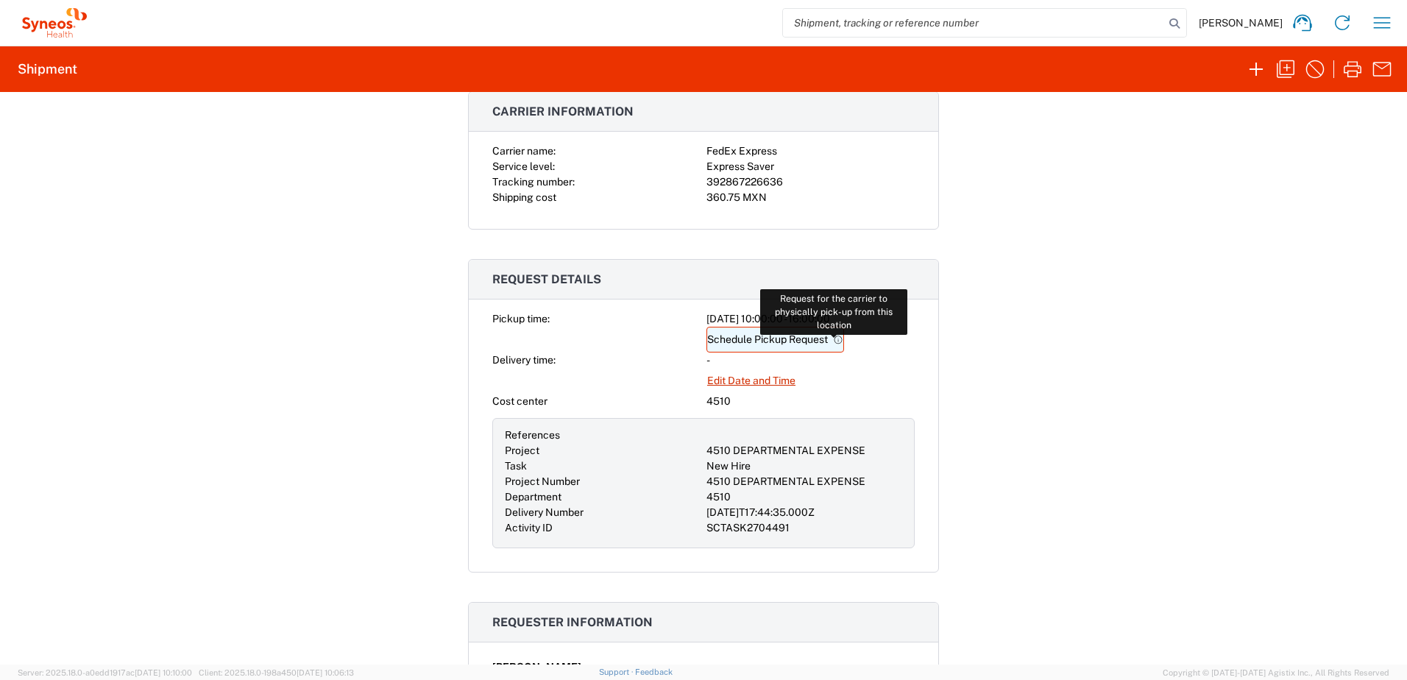
click at [837, 339] on icon at bounding box center [838, 340] width 10 height 10
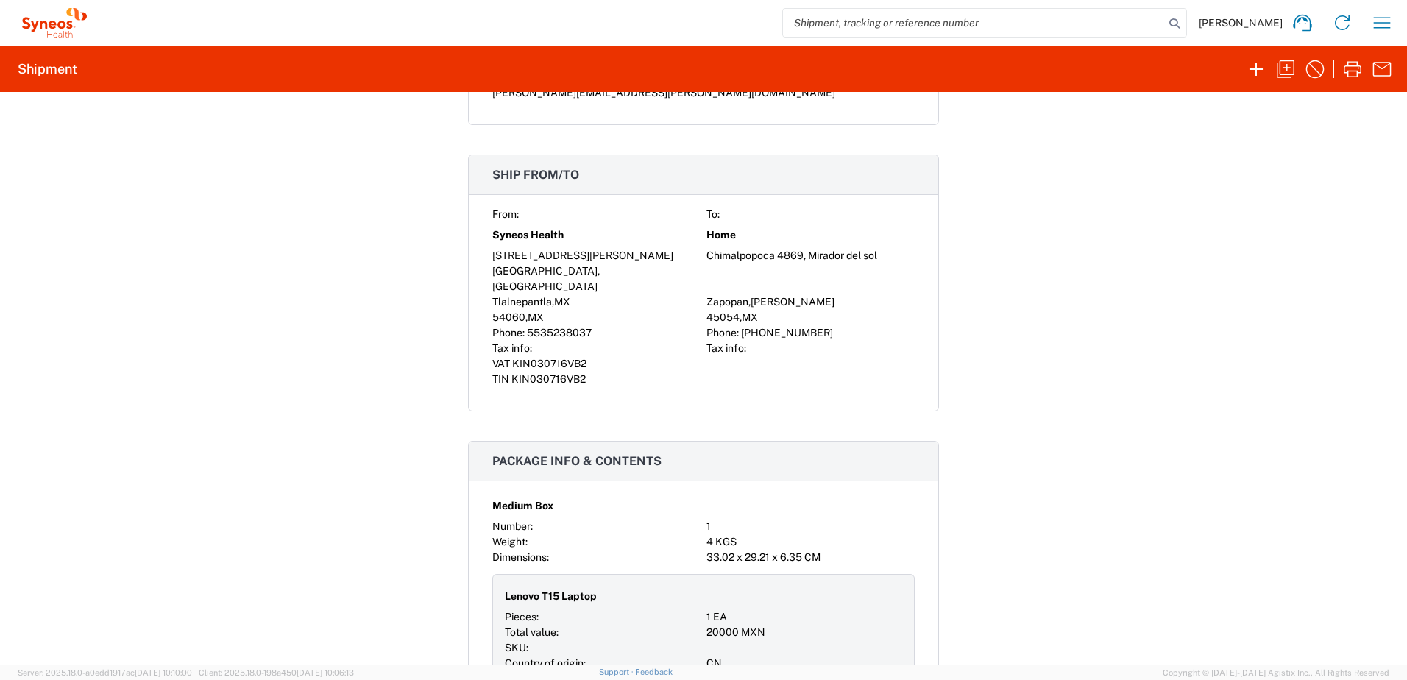
scroll to position [1304, 0]
